Goal: Task Accomplishment & Management: Use online tool/utility

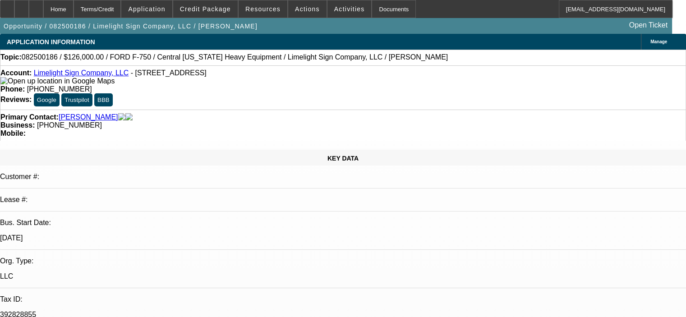
select select "0"
select select "2"
select select "0"
select select "2"
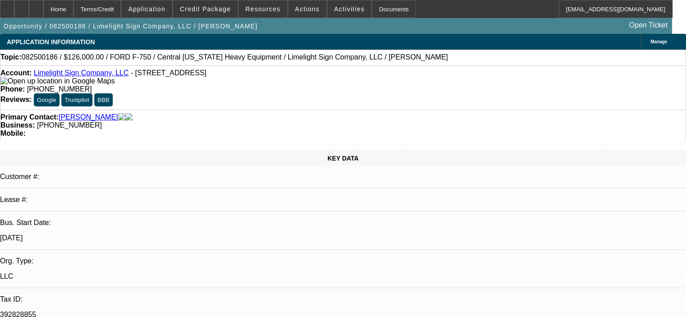
select select "0"
select select "0.15"
select select "2"
select select "0"
select select "1"
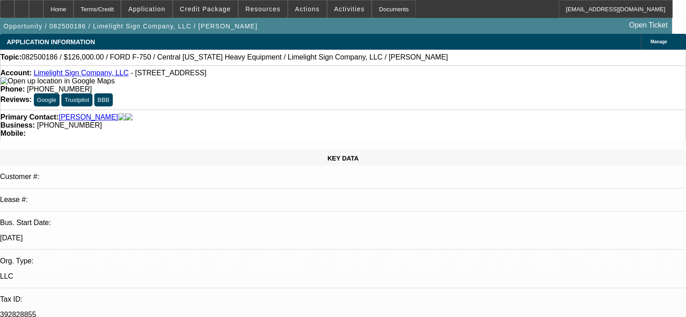
select select "2"
select select "6"
select select "1"
select select "2"
select select "6"
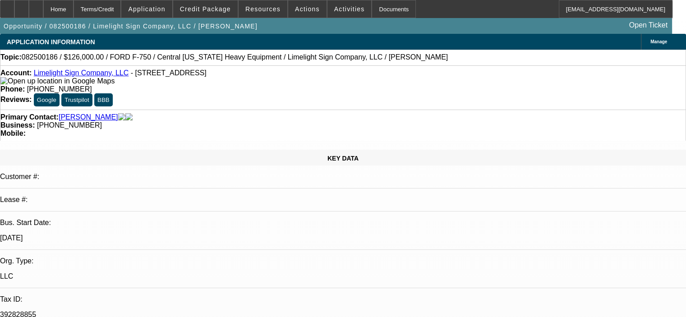
select select "1"
select select "2"
select select "6"
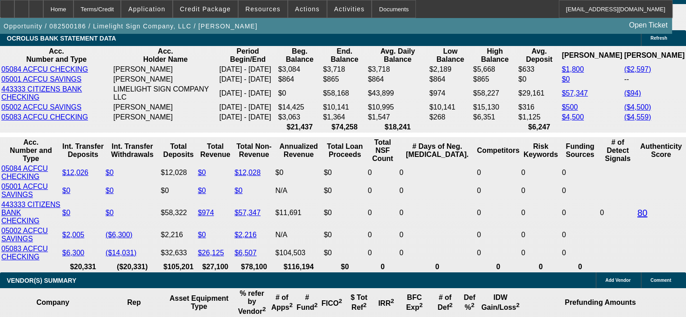
scroll to position [1624, 0]
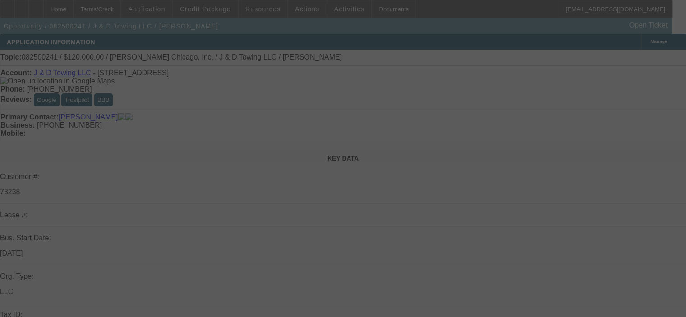
select select "0"
select select "2"
select select "0.1"
select select "4"
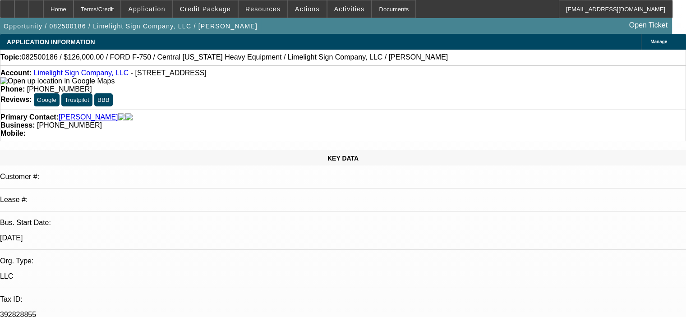
select select "0"
select select "2"
select select "0"
select select "2"
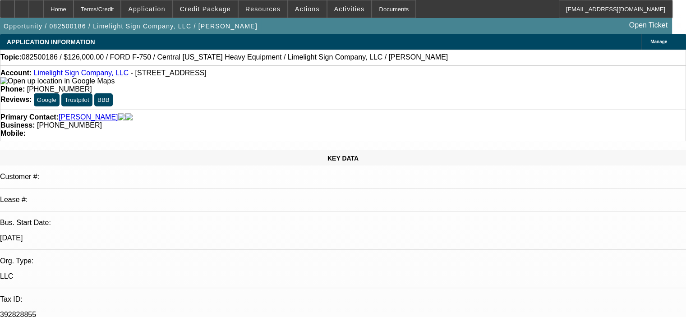
select select "0"
select select "0.15"
select select "2"
select select "0"
select select "1"
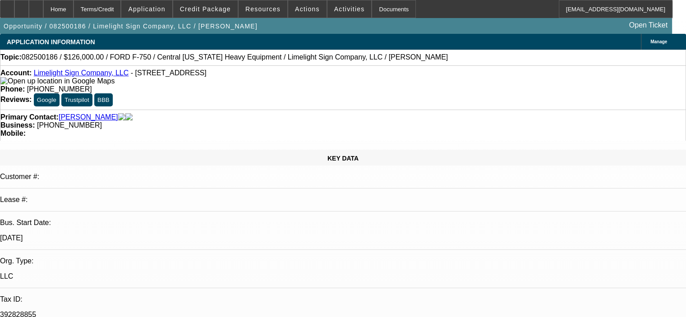
select select "2"
select select "6"
select select "1"
select select "2"
select select "6"
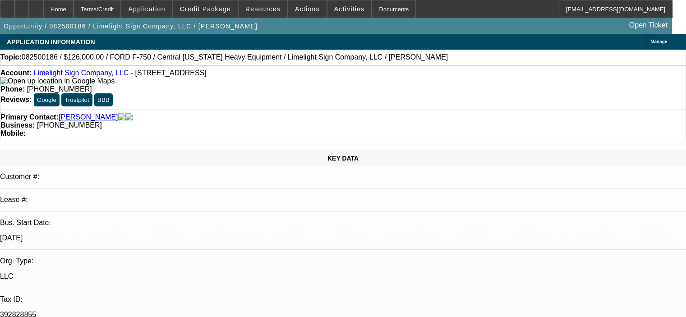
select select "1"
select select "2"
select select "6"
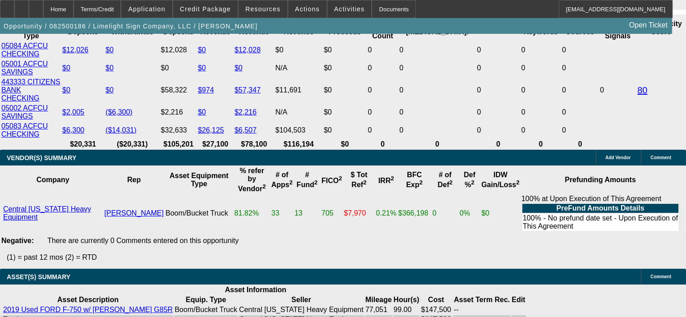
scroll to position [1702, 0]
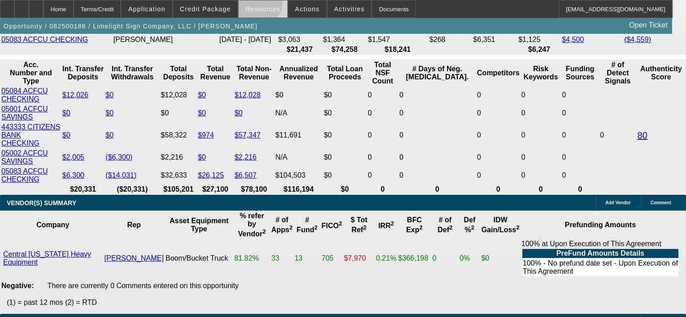
click at [260, 5] on span "Resources" at bounding box center [262, 8] width 35 height 7
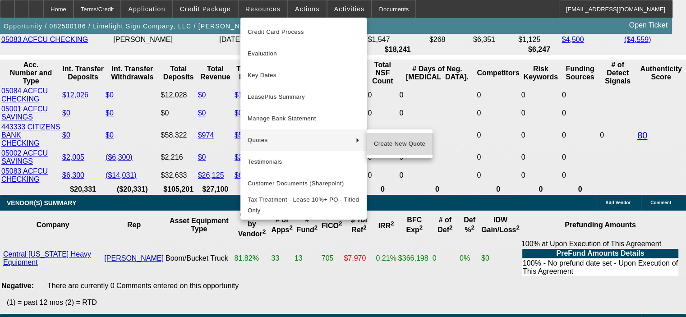
click at [405, 145] on span "Create New Quote" at bounding box center [399, 143] width 51 height 11
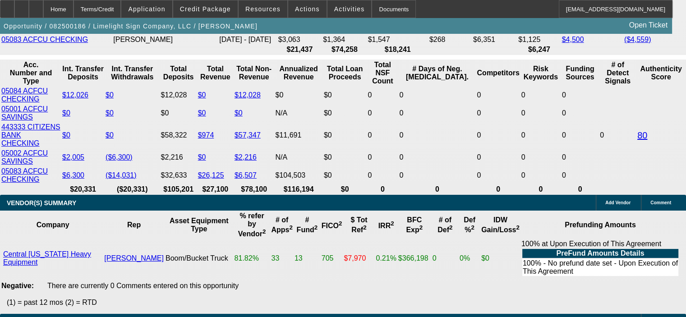
scroll to position [1747, 0]
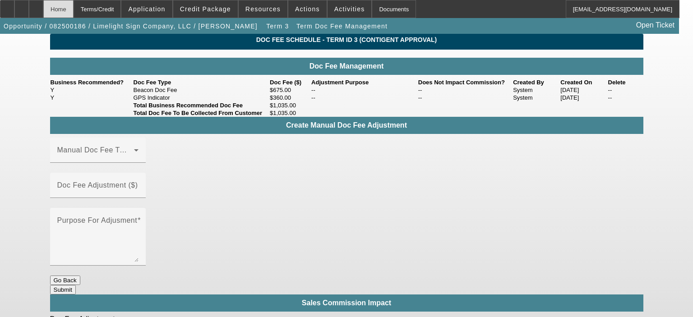
click at [74, 8] on div "Home" at bounding box center [58, 9] width 30 height 18
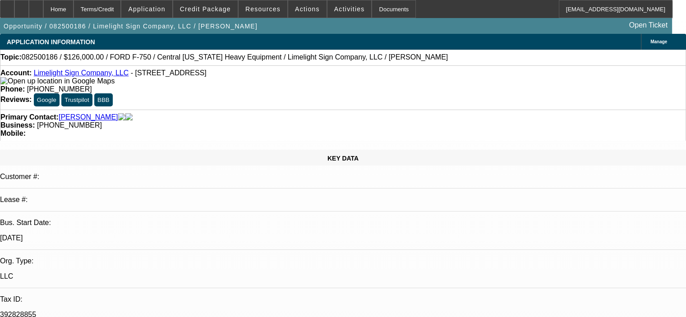
select select "0"
select select "2"
select select "0"
select select "6"
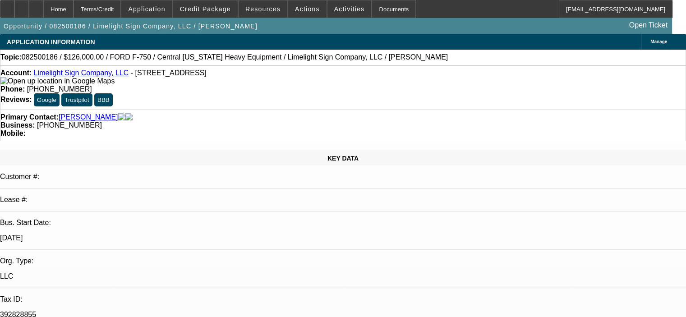
select select "0"
select select "2"
select select "0"
select select "6"
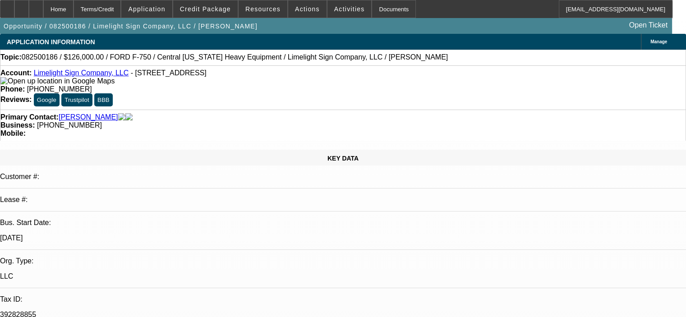
select select "0.15"
select select "2"
select select "0"
select select "6"
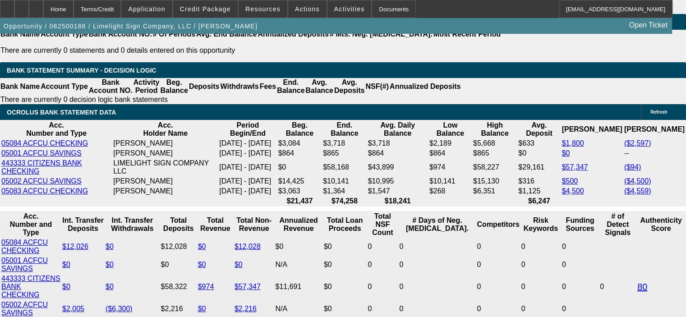
scroll to position [1534, 0]
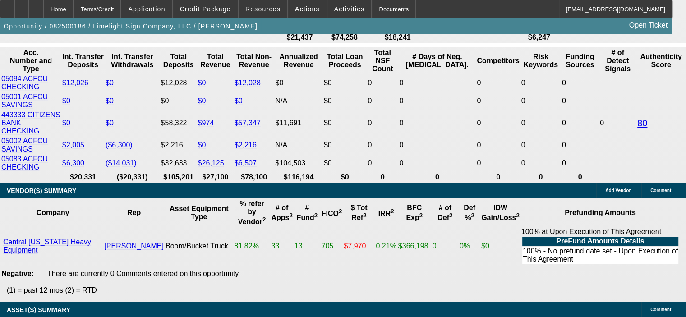
scroll to position [1669, 0]
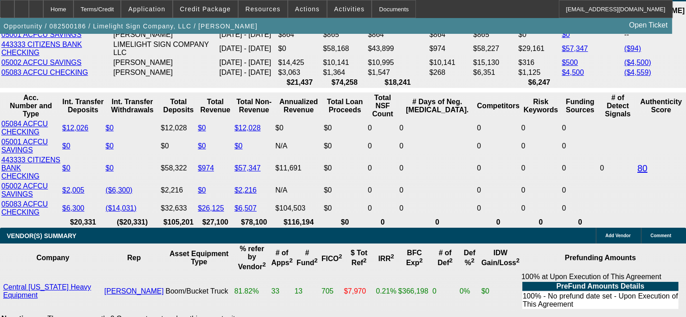
click at [231, 6] on span "Credit Package" at bounding box center [205, 8] width 51 height 7
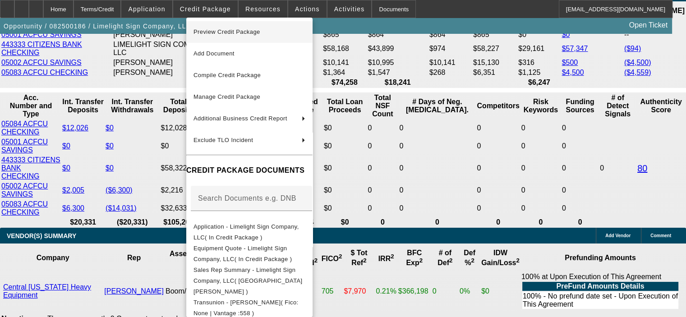
click at [226, 34] on span "Preview Credit Package" at bounding box center [227, 31] width 67 height 7
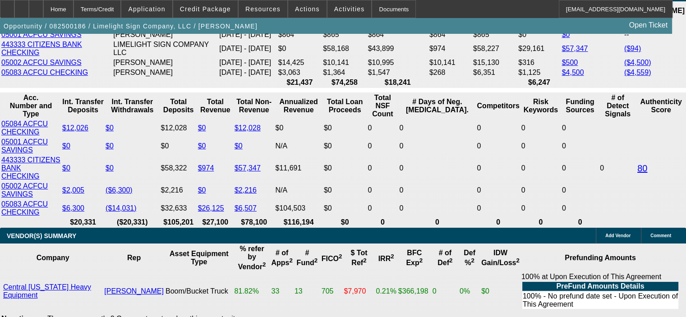
scroll to position [1534, 0]
